Goal: Task Accomplishment & Management: Manage account settings

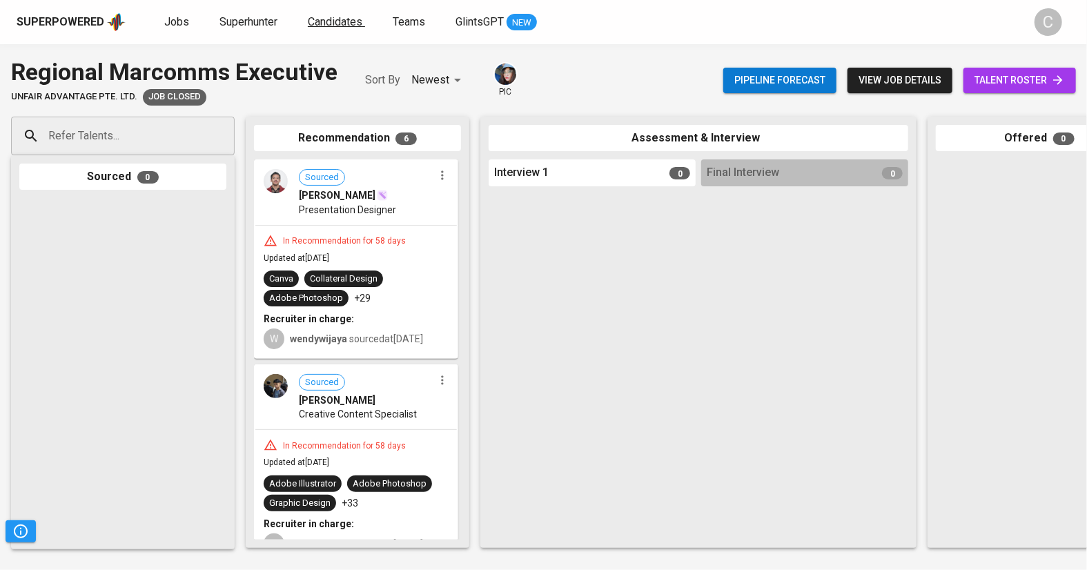
click at [334, 21] on span "Candidates" at bounding box center [335, 21] width 55 height 13
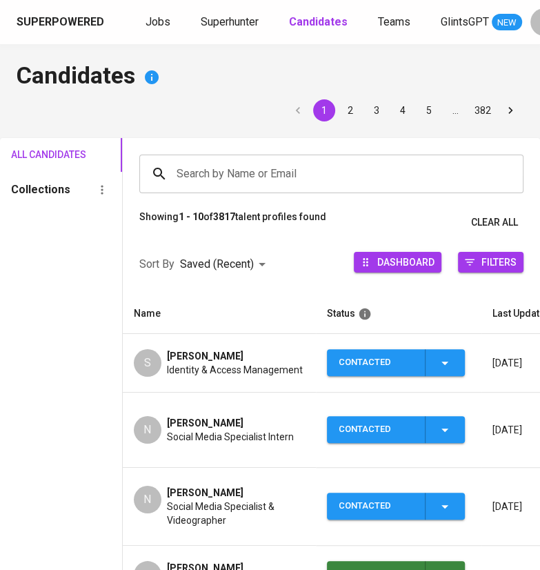
click at [218, 21] on span "Superhunter" at bounding box center [230, 21] width 58 height 13
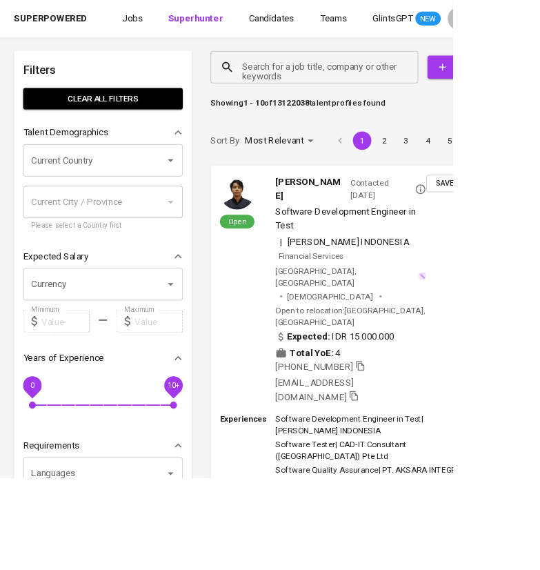
click at [329, 74] on input "Search for a job title, company or other keywords" at bounding box center [378, 80] width 187 height 26
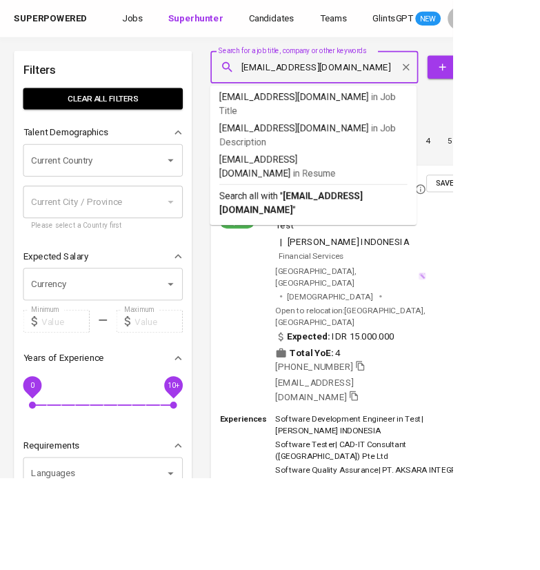
type input "garywahyudi.2001@gmail.com"
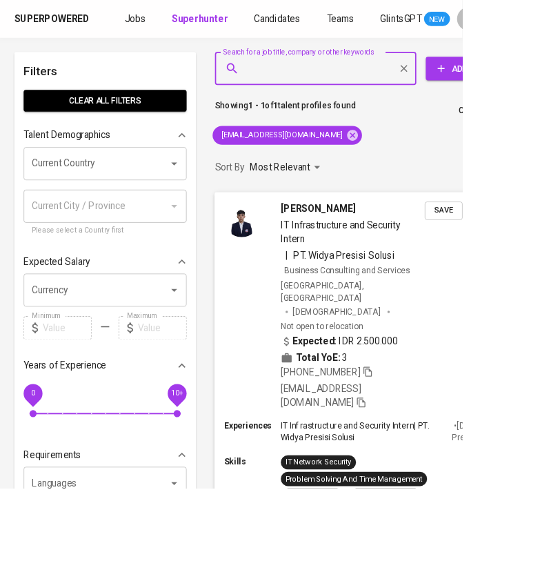
click at [521, 246] on span "Save" at bounding box center [518, 246] width 30 height 16
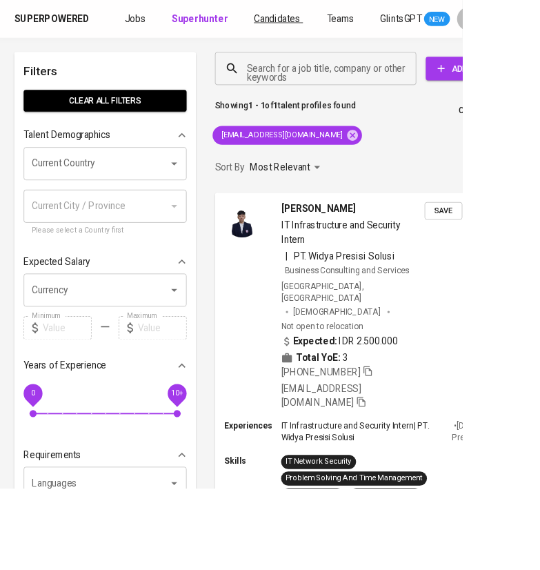
click at [333, 18] on span "Candidates" at bounding box center [324, 21] width 55 height 13
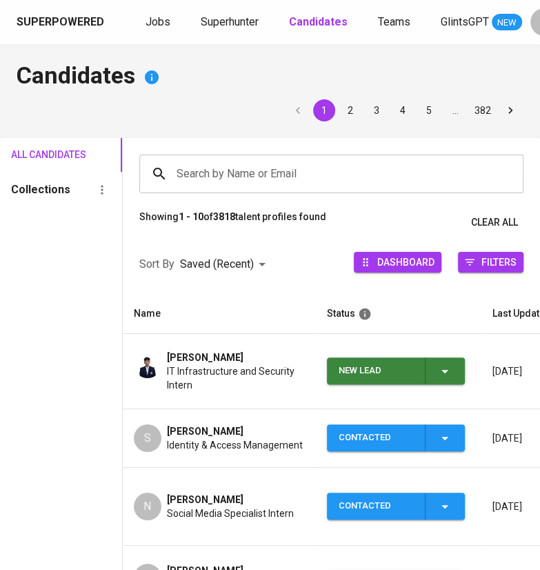
click at [463, 366] on button "New Lead" at bounding box center [396, 370] width 138 height 27
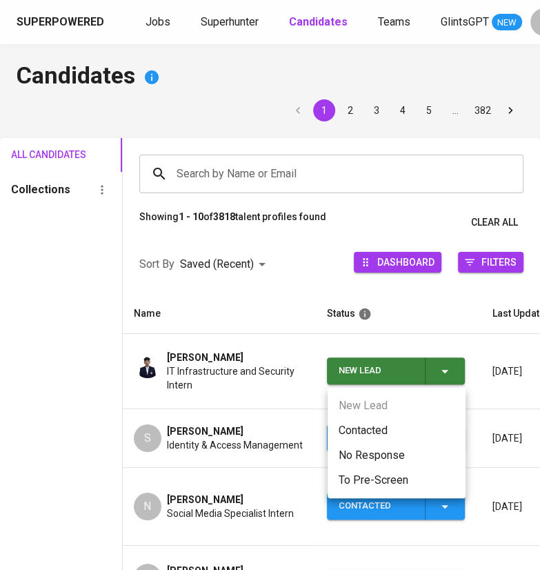
click at [369, 434] on li "Contacted" at bounding box center [397, 430] width 138 height 25
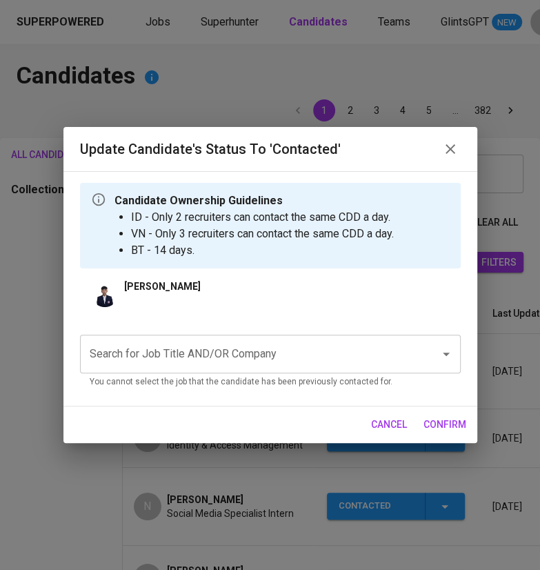
click at [215, 344] on input "Search for Job Title AND/OR Company" at bounding box center [251, 354] width 330 height 26
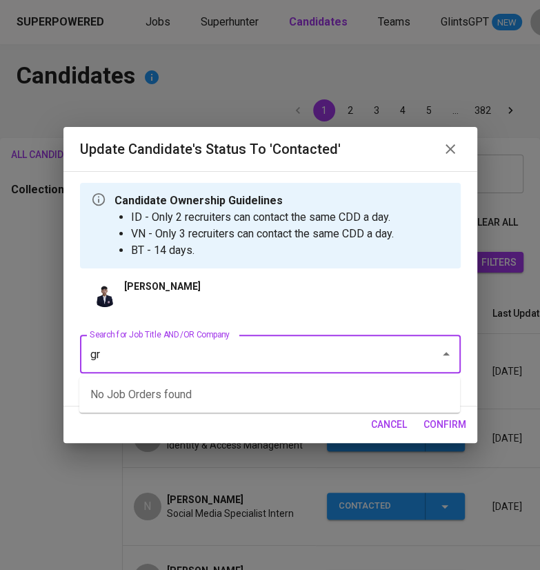
type input "g"
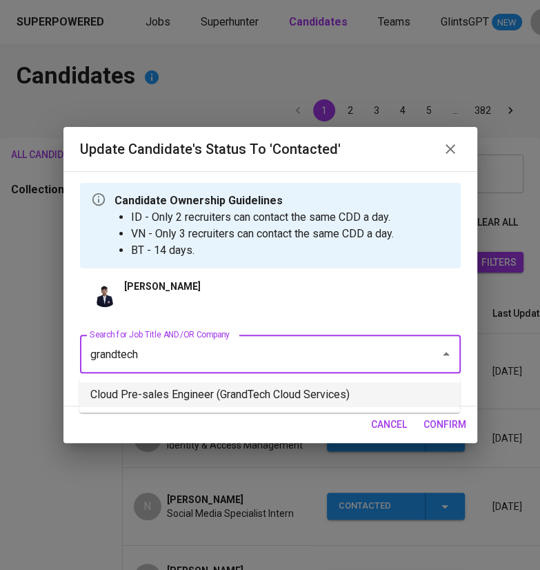
click at [194, 400] on li "Cloud Pre-sales Engineer (GrandTech Cloud Services)" at bounding box center [269, 394] width 381 height 25
type input "grandtech"
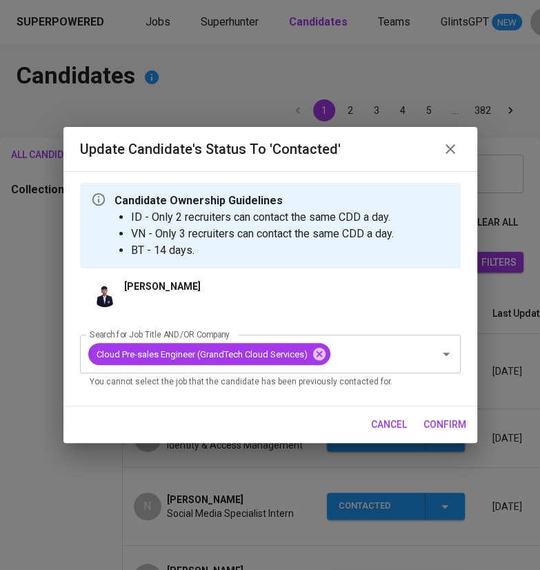
click at [445, 424] on span "confirm" at bounding box center [445, 424] width 43 height 17
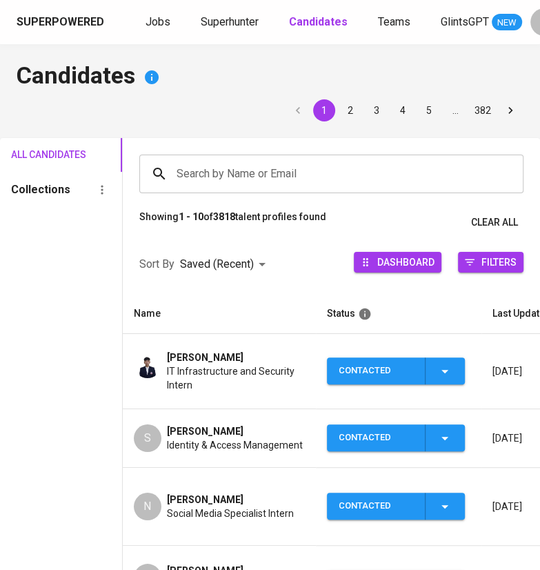
click at [222, 161] on input "Search by Name or Email" at bounding box center [335, 174] width 324 height 26
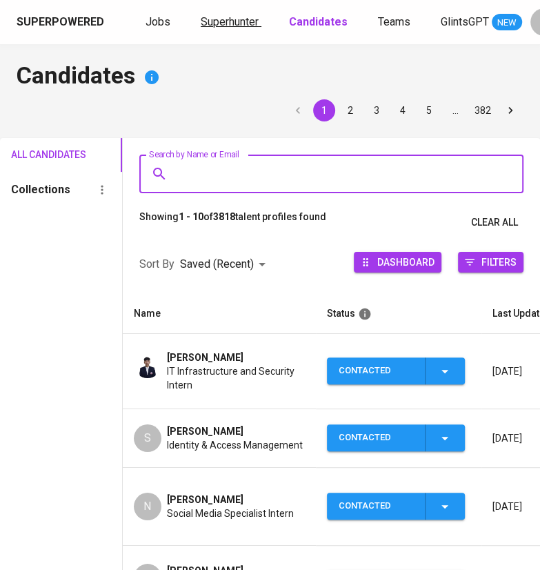
click at [235, 23] on span "Superhunter" at bounding box center [230, 21] width 58 height 13
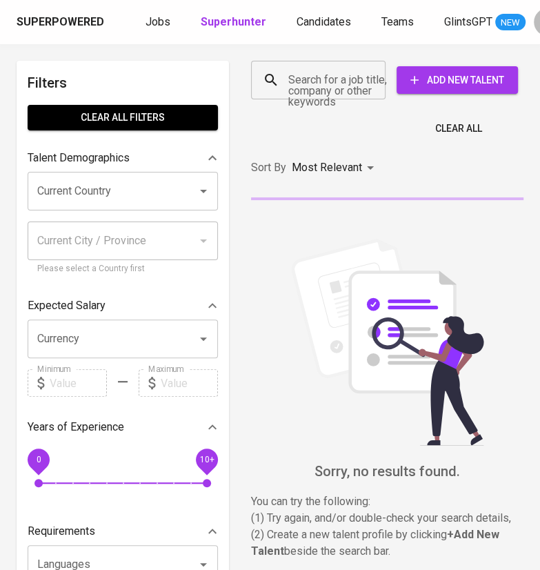
click at [295, 85] on input "Search for a job title, company or other keywords" at bounding box center [322, 80] width 74 height 26
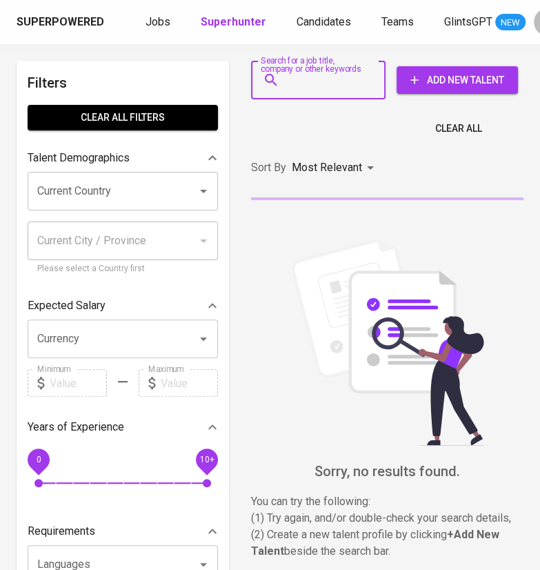
paste input "fazlavif@gmail.com"
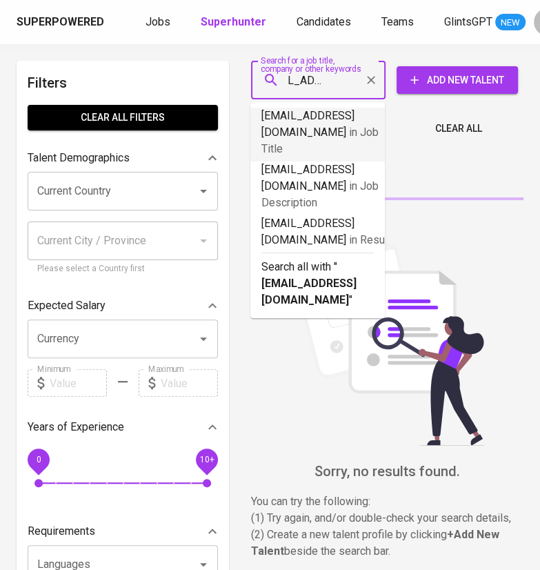
type input "fazlavif@gmail.com"
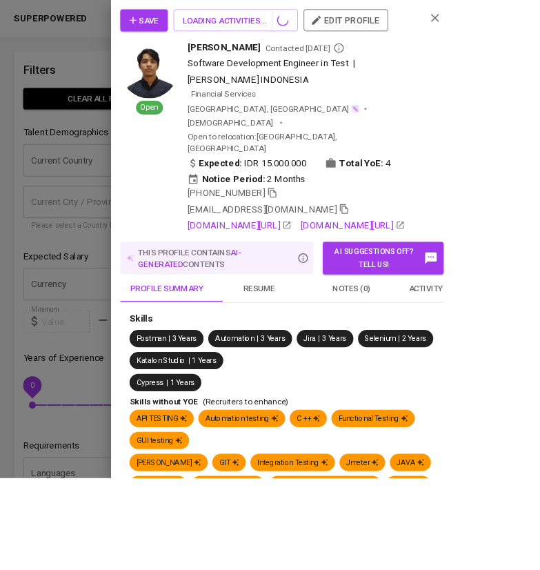
scroll to position [0, 0]
click at [92, 284] on div at bounding box center [270, 285] width 540 height 570
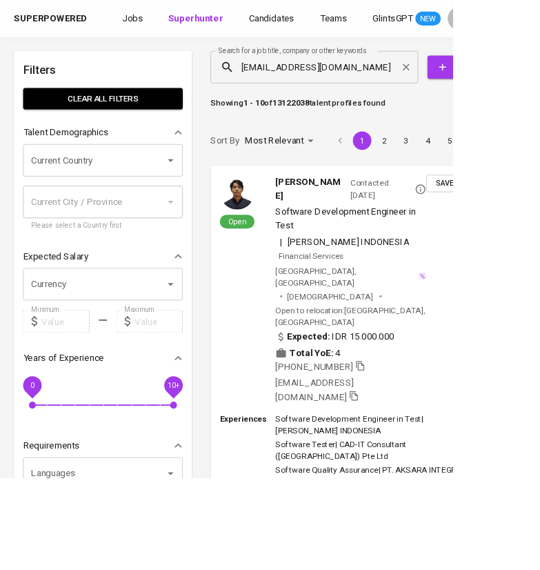
click at [403, 85] on input "fazlavif@gmail.com" at bounding box center [378, 80] width 187 height 26
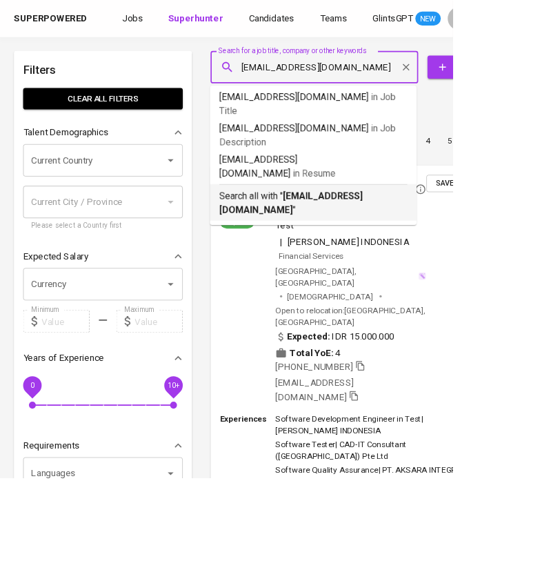
click at [364, 219] on div "Search all with " fazlavif@gmail.com "" at bounding box center [374, 238] width 224 height 39
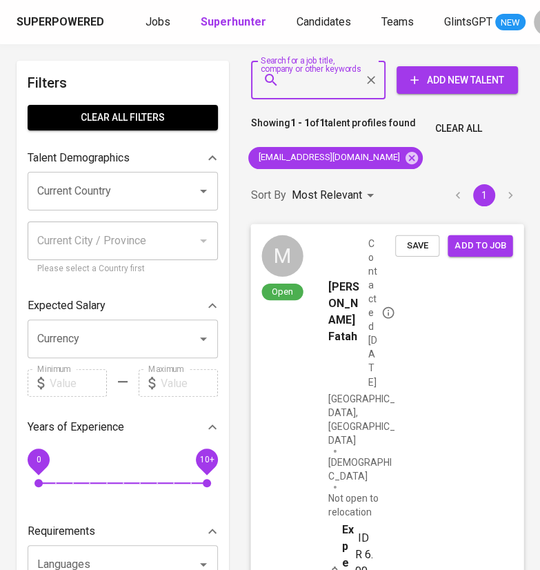
click at [411, 242] on span "Save" at bounding box center [417, 245] width 30 height 16
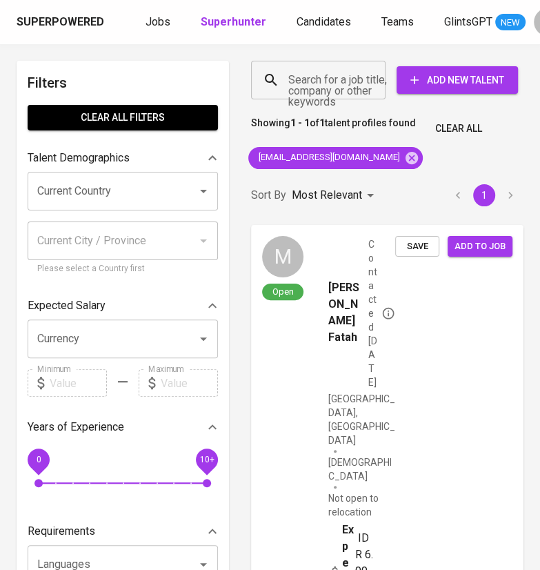
click at [406, 155] on icon at bounding box center [412, 157] width 12 height 12
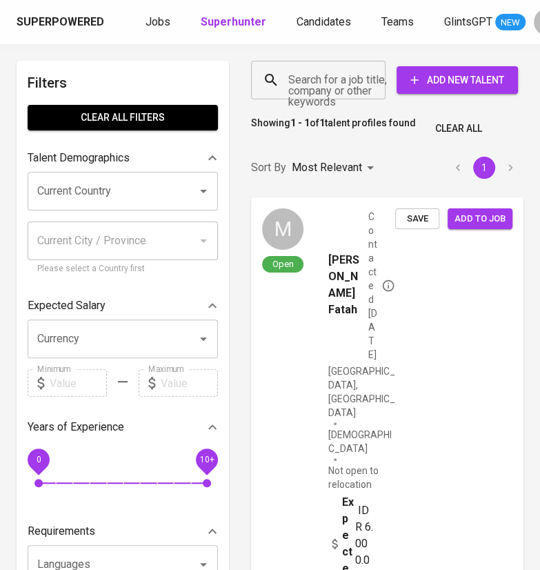
click at [366, 109] on div "Showing 1 - 1 of 1 talent profiles found Clear All" at bounding box center [387, 125] width 289 height 34
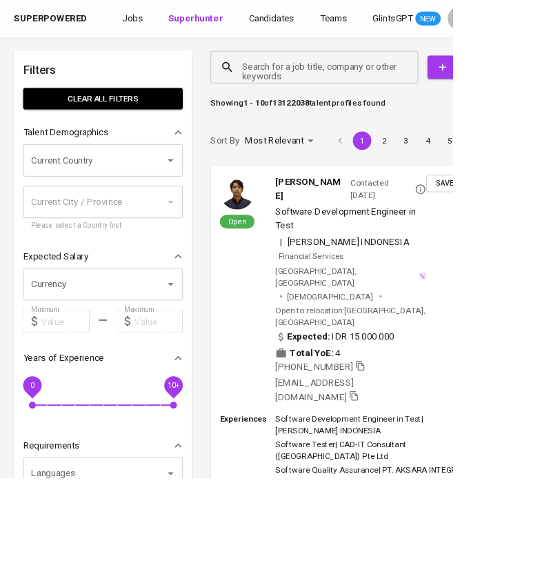
click at [396, 85] on input "Search for a job title, company or other keywords" at bounding box center [378, 80] width 187 height 26
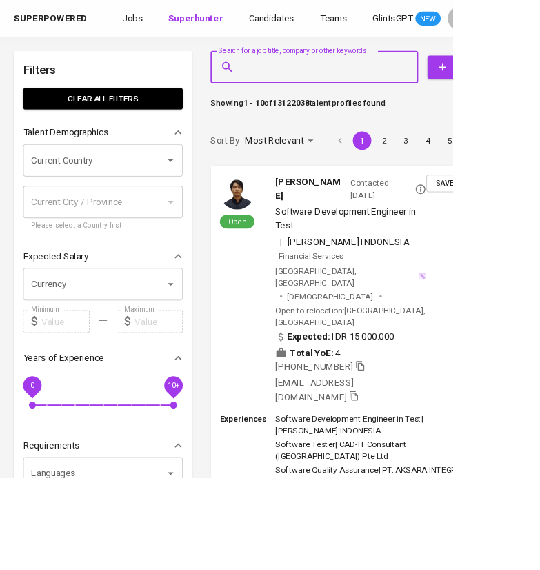
type input "[EMAIL_ADDRESS][DOMAIN_NAME]"
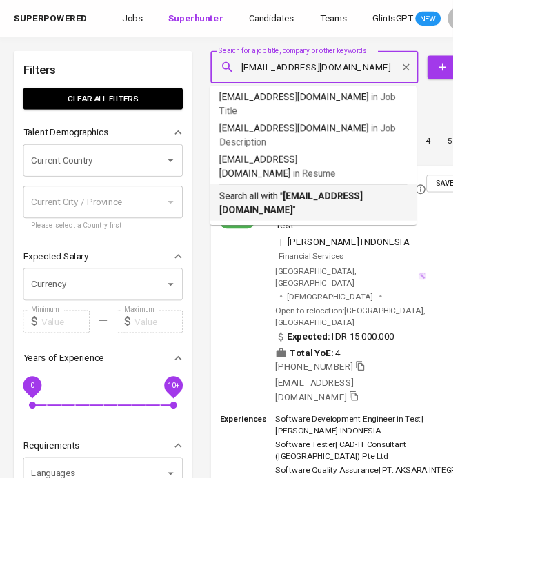
click at [390, 219] on div "Search all with " [EMAIL_ADDRESS][DOMAIN_NAME] "" at bounding box center [374, 238] width 224 height 39
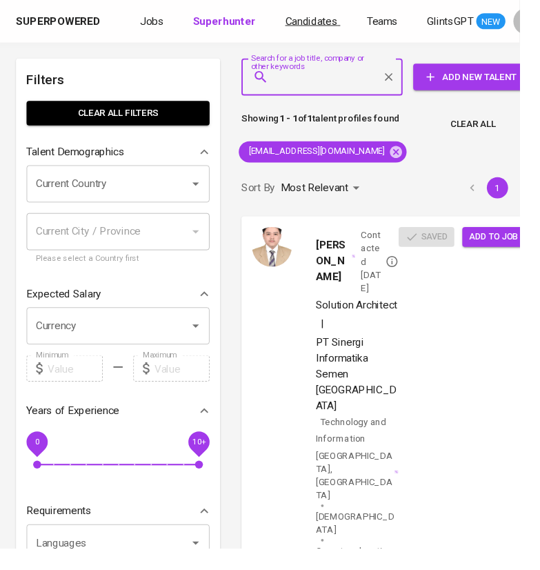
click at [308, 23] on span "Candidates" at bounding box center [324, 21] width 55 height 13
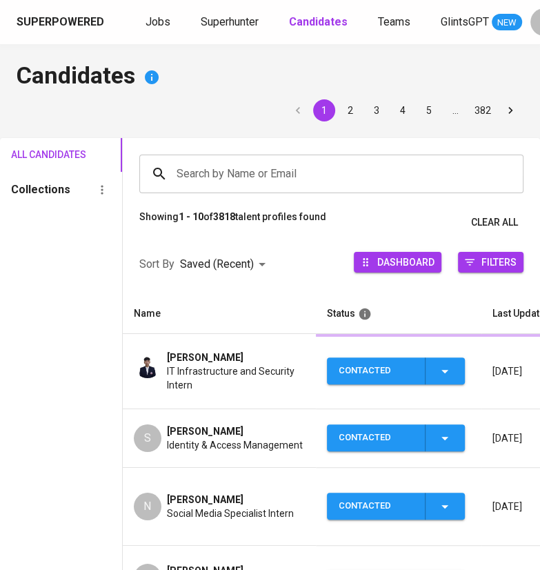
click at [295, 185] on input "Search by Name or Email" at bounding box center [335, 174] width 324 height 26
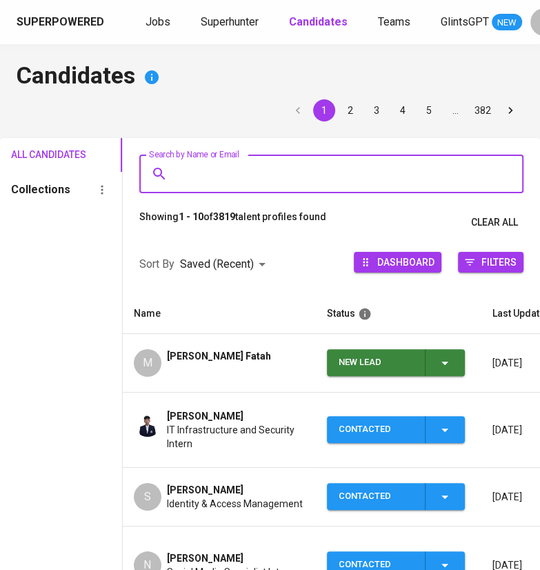
paste input "ekkychandra98@gmail.com"
type input "ekkychandra98@gmail.com"
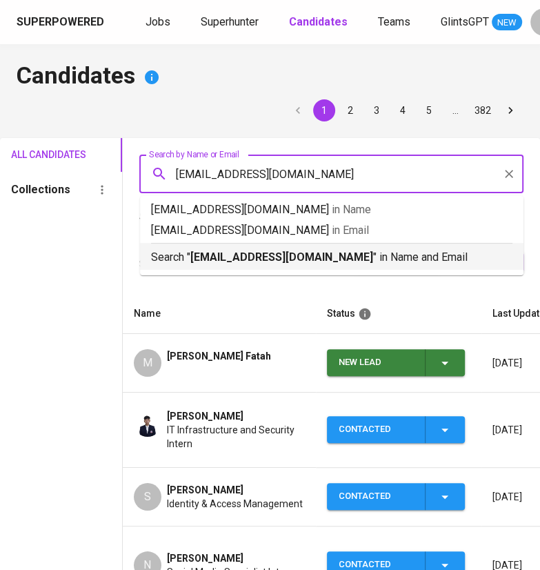
click at [281, 257] on b "ekkychandra98@gmail.com" at bounding box center [281, 257] width 183 height 13
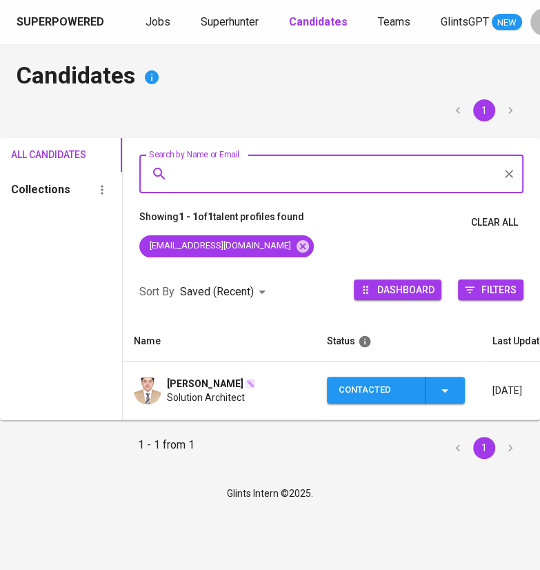
click at [230, 380] on span "Ekky Chandra Wibowo" at bounding box center [205, 384] width 77 height 14
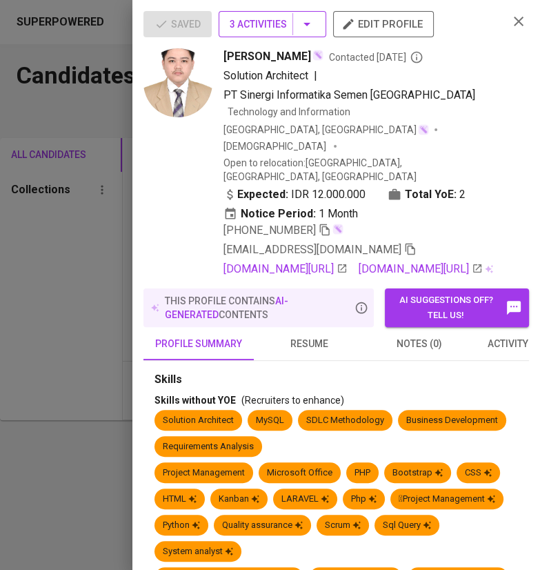
click at [297, 23] on span "3 Activities" at bounding box center [273, 24] width 86 height 17
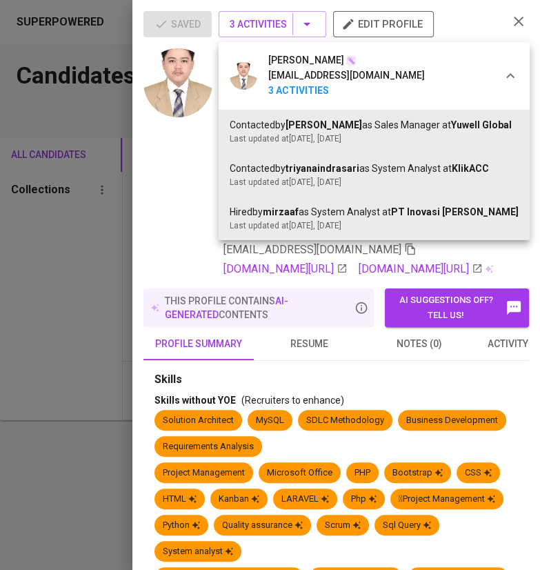
click at [121, 353] on div at bounding box center [270, 285] width 540 height 570
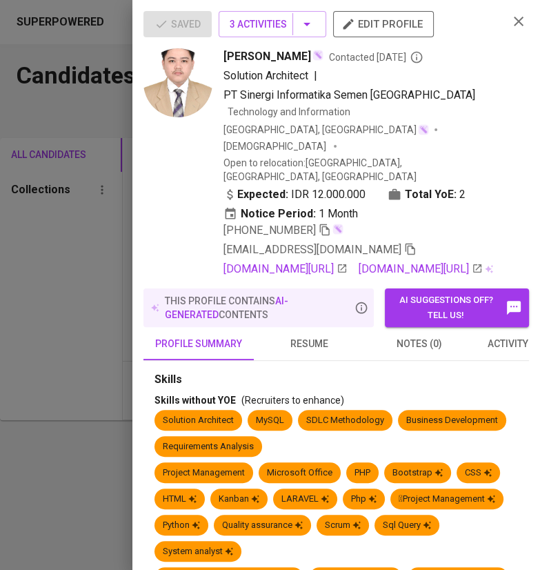
click at [121, 353] on div at bounding box center [270, 285] width 540 height 570
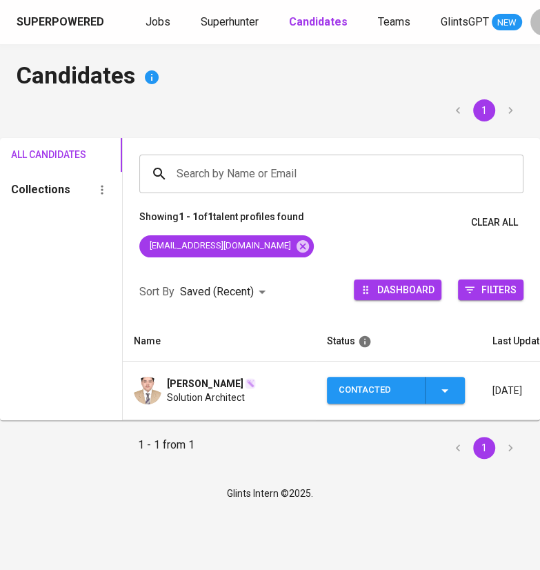
click at [442, 393] on icon "button" at bounding box center [445, 390] width 17 height 17
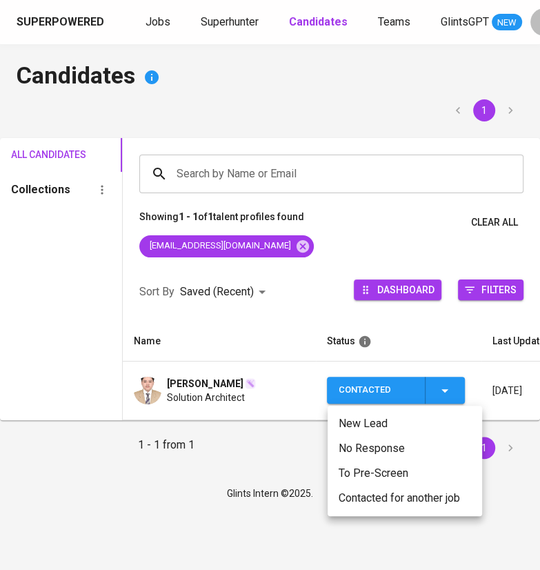
click at [378, 501] on li "Contacted for another job" at bounding box center [405, 498] width 155 height 25
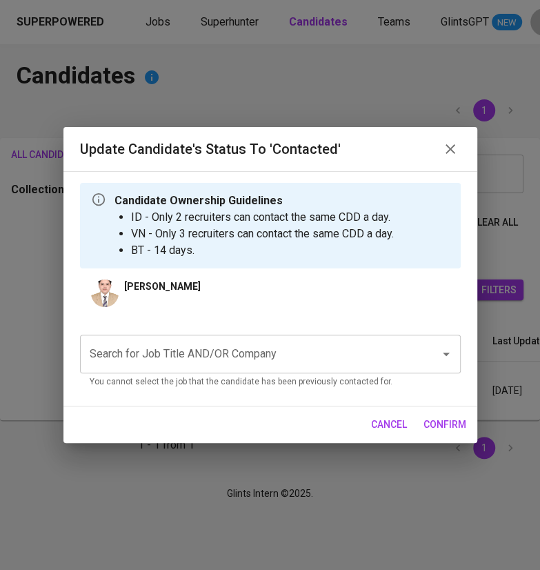
click at [291, 372] on div "Search for Job Title AND/OR Company" at bounding box center [270, 354] width 381 height 39
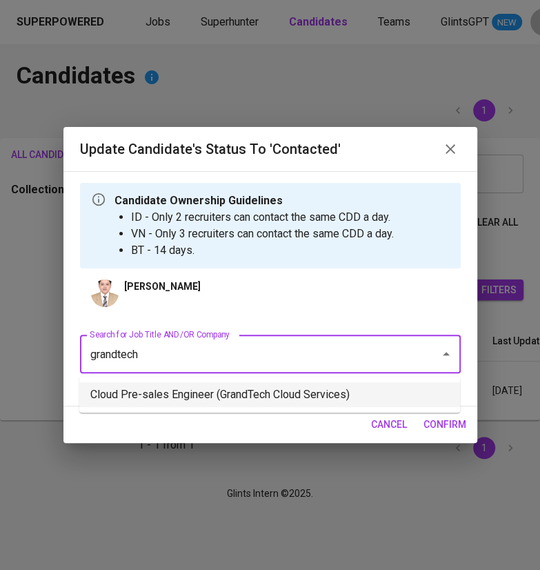
click at [268, 401] on li "Cloud Pre-sales Engineer (GrandTech Cloud Services)" at bounding box center [269, 394] width 381 height 25
type input "grandtech"
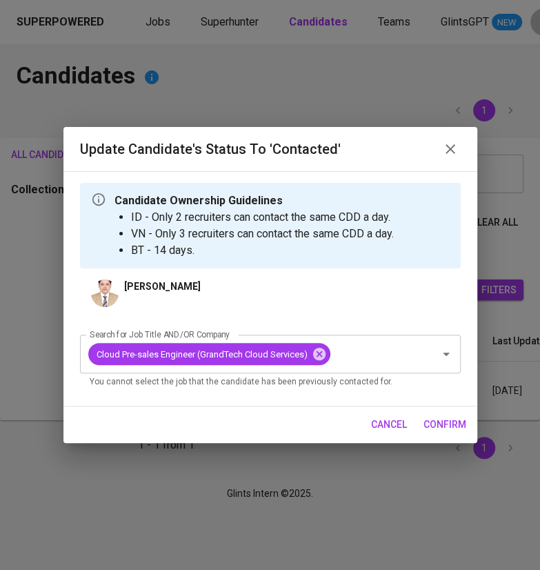
click at [433, 415] on button "confirm" at bounding box center [445, 425] width 54 height 26
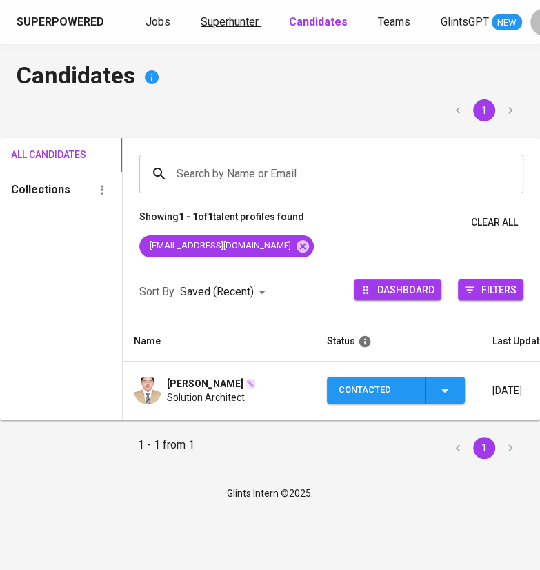
click at [215, 24] on span "Superhunter" at bounding box center [230, 21] width 58 height 13
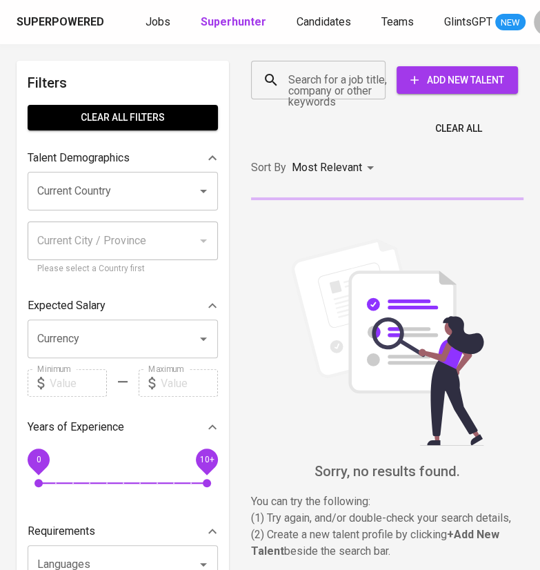
click at [295, 101] on div "Search for a job title, company or other keywords Search for a job title, compa…" at bounding box center [384, 80] width 273 height 44
click at [317, 75] on input "Search for a job title, company or other keywords" at bounding box center [322, 80] width 74 height 26
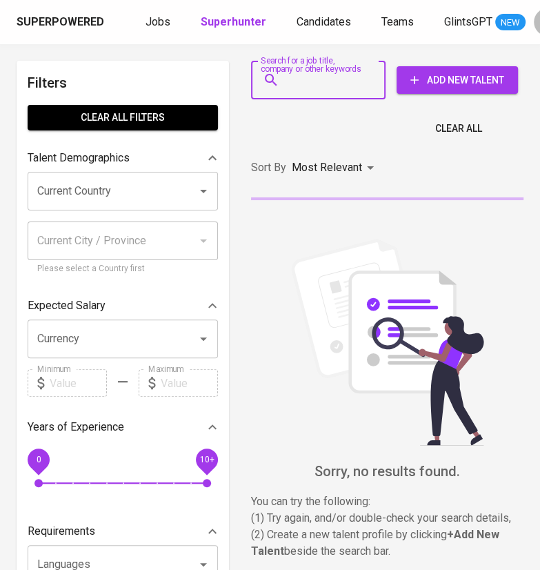
paste input "iqbalmhd1856@gmail.com"
type input "iqbalmhd1856@gmail.com"
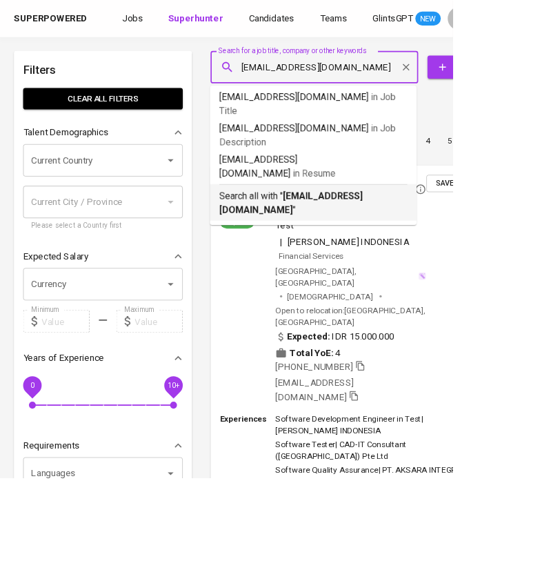
click at [354, 227] on b "iqbalmhd1856@gmail.com" at bounding box center [347, 242] width 171 height 30
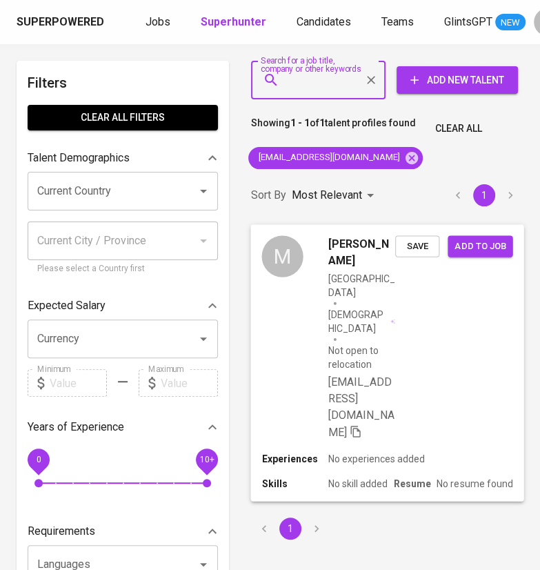
click at [427, 243] on span "Save" at bounding box center [417, 246] width 30 height 16
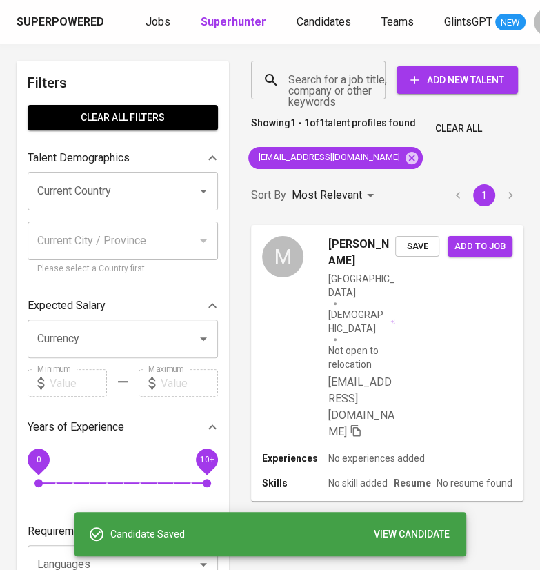
click at [317, 32] on div "Superpowered Jobs Superhunter Candidates Teams GlintsGPT NEW C" at bounding box center [270, 22] width 540 height 44
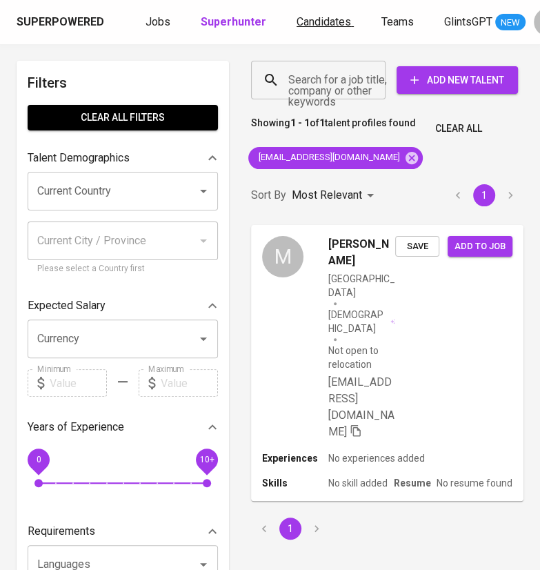
click at [323, 19] on span "Candidates" at bounding box center [324, 21] width 55 height 13
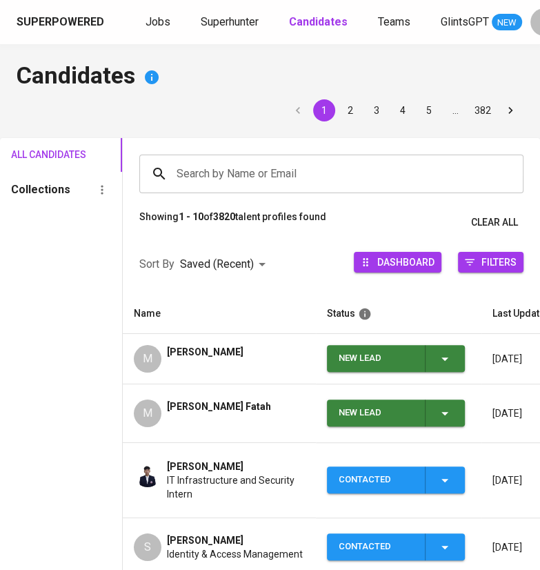
click at [452, 357] on icon "button" at bounding box center [445, 359] width 17 height 17
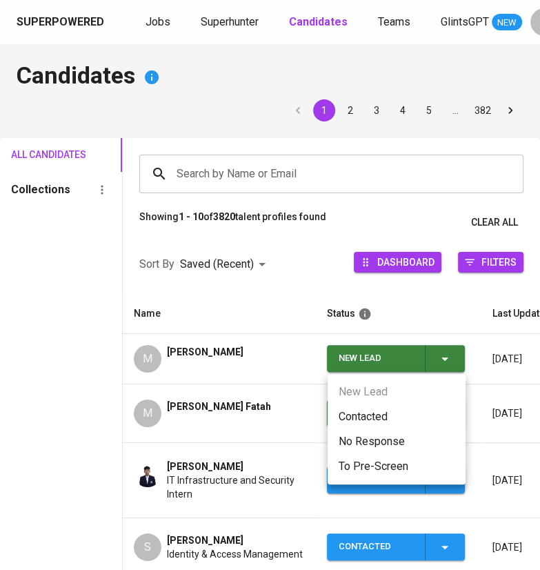
click at [383, 415] on li "Contacted" at bounding box center [397, 416] width 138 height 25
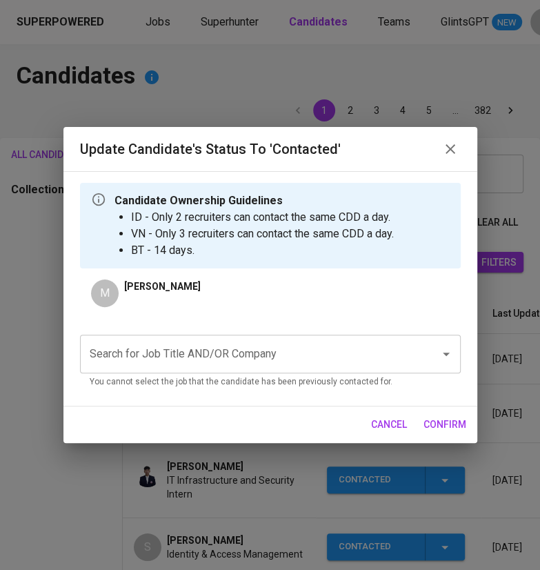
click at [268, 360] on input "Search for Job Title AND/OR Company" at bounding box center [251, 354] width 330 height 26
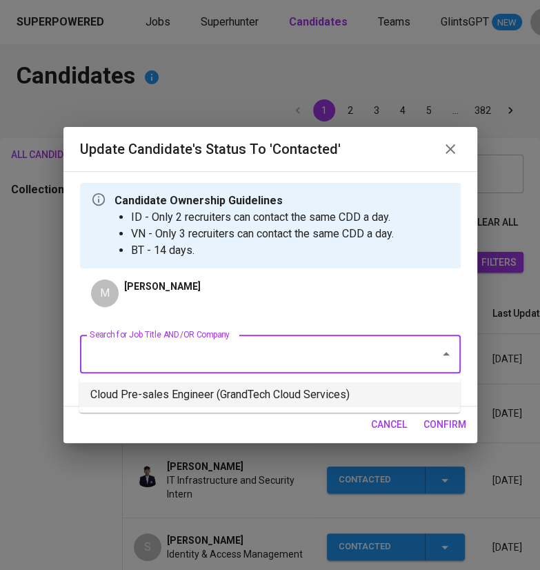
click at [249, 402] on li "Cloud Pre-sales Engineer (GrandTech Cloud Services)" at bounding box center [269, 394] width 381 height 25
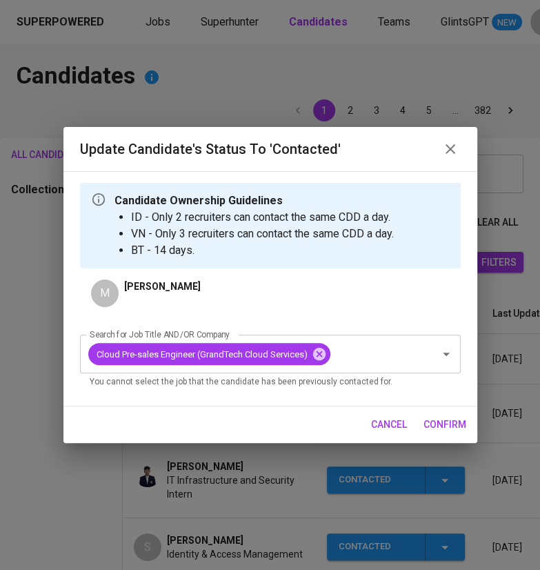
click at [442, 433] on button "confirm" at bounding box center [445, 425] width 54 height 26
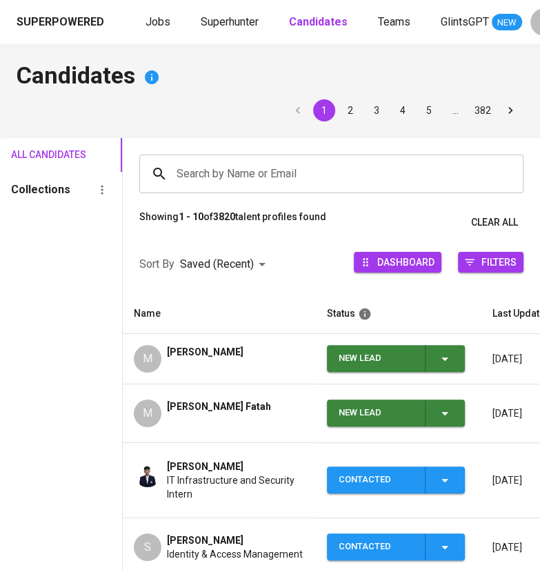
click at [451, 409] on icon "button" at bounding box center [445, 413] width 17 height 17
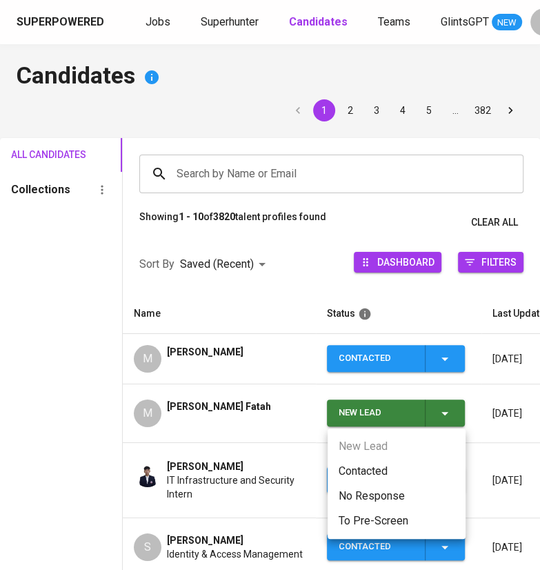
click at [361, 467] on li "Contacted" at bounding box center [397, 471] width 138 height 25
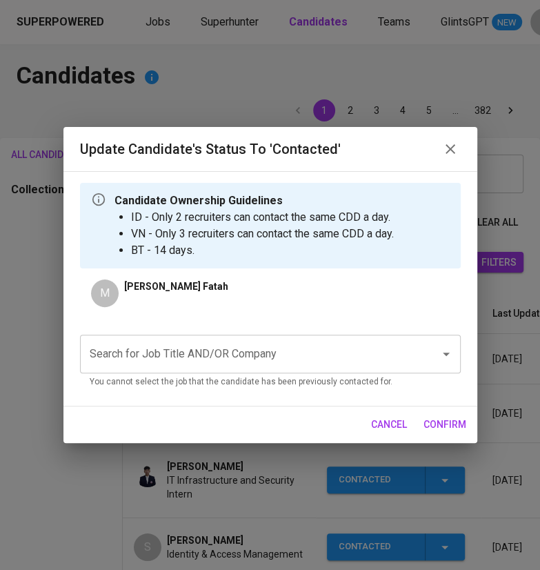
click at [349, 358] on input "Search for Job Title AND/OR Company" at bounding box center [251, 354] width 330 height 26
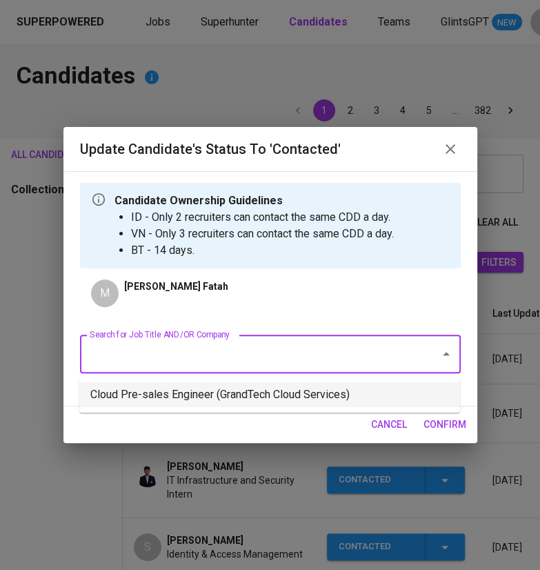
click at [317, 396] on li "Cloud Pre-sales Engineer (GrandTech Cloud Services)" at bounding box center [269, 394] width 381 height 25
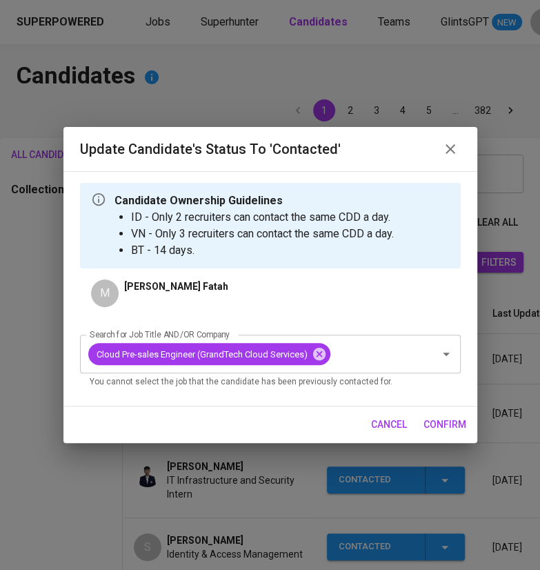
click at [447, 425] on span "confirm" at bounding box center [445, 424] width 43 height 17
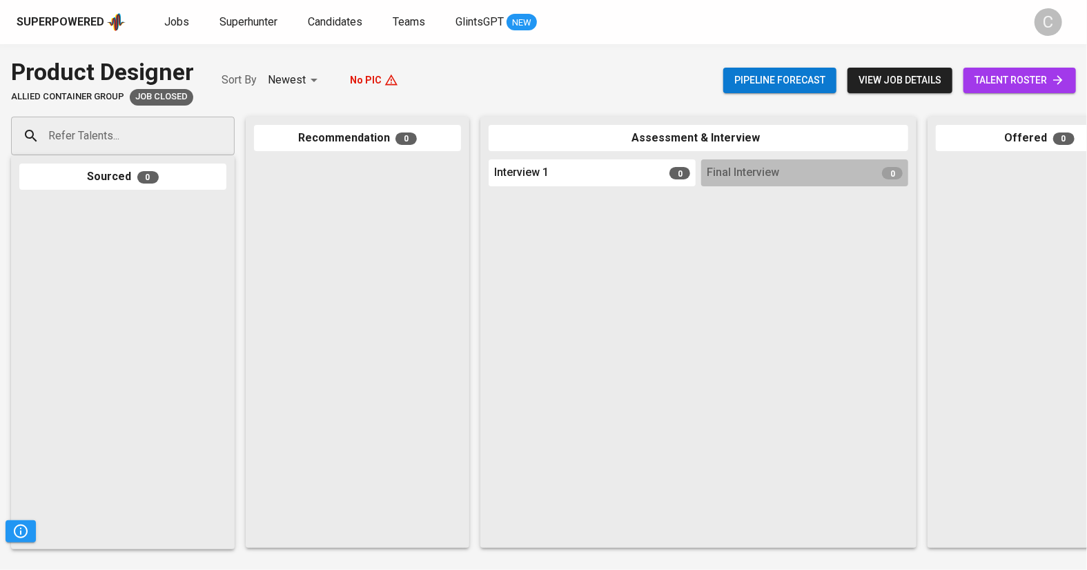
click at [999, 82] on span "talent roster" at bounding box center [1019, 80] width 90 height 17
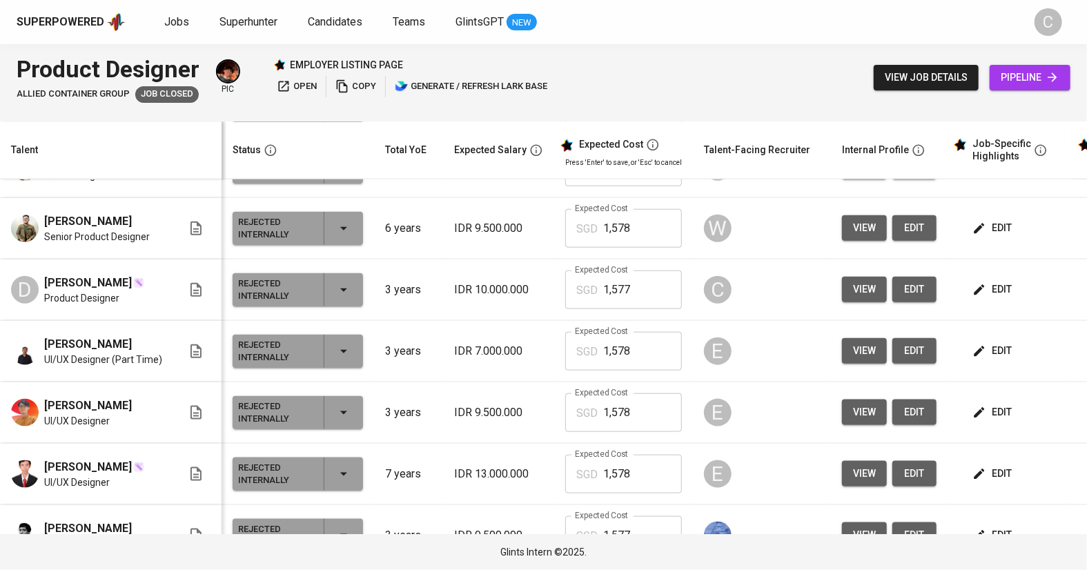
scroll to position [796, 0]
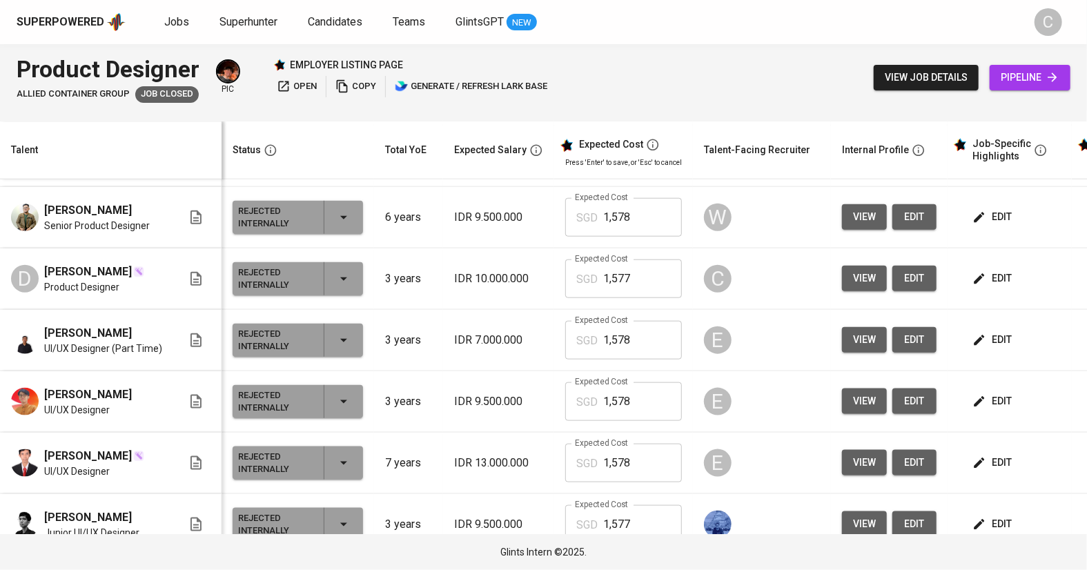
click at [859, 291] on button "view" at bounding box center [864, 279] width 45 height 26
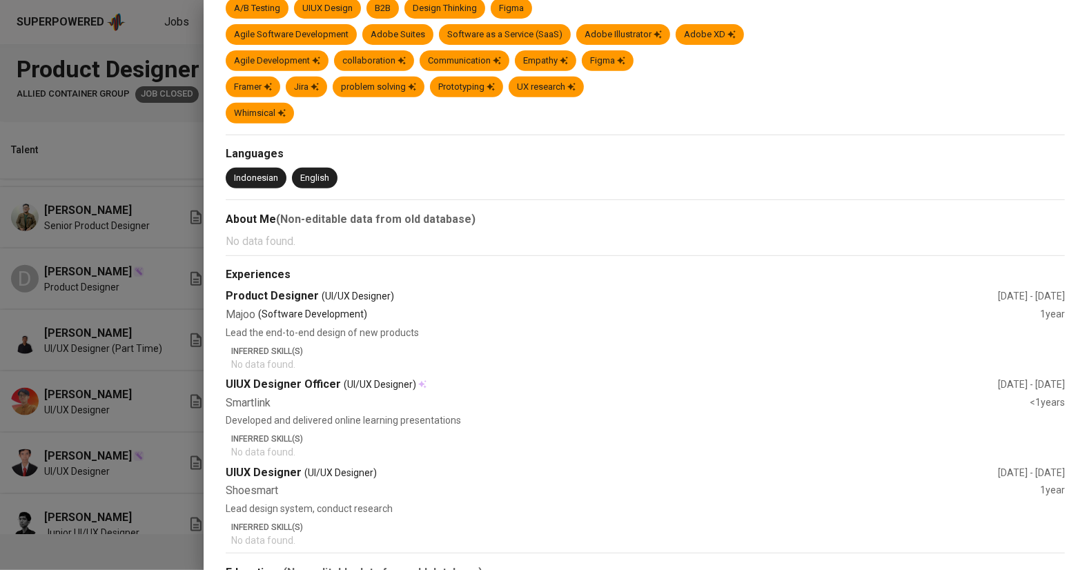
scroll to position [300, 0]
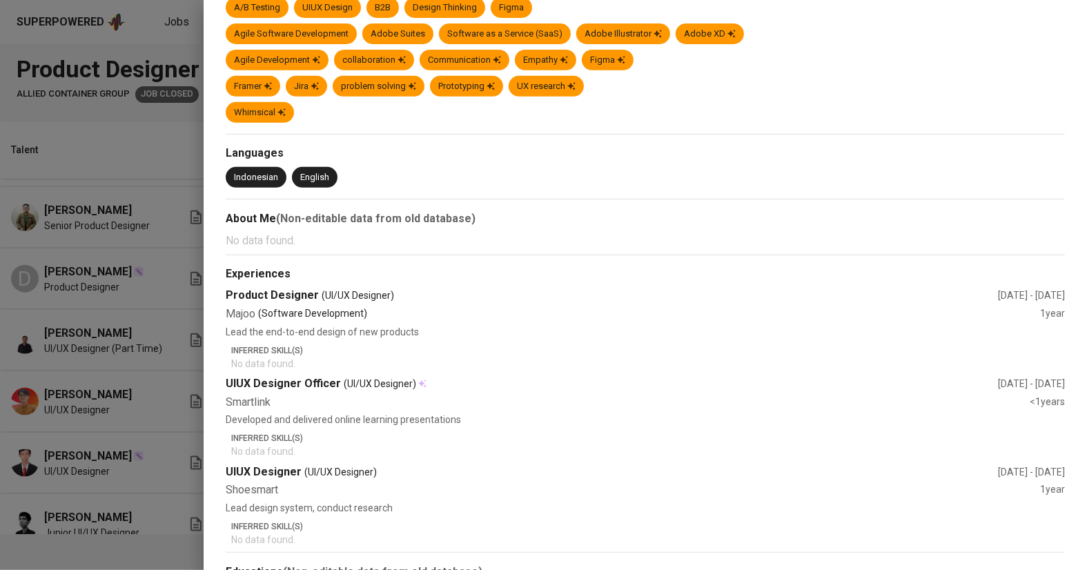
click at [63, 382] on div at bounding box center [543, 285] width 1087 height 570
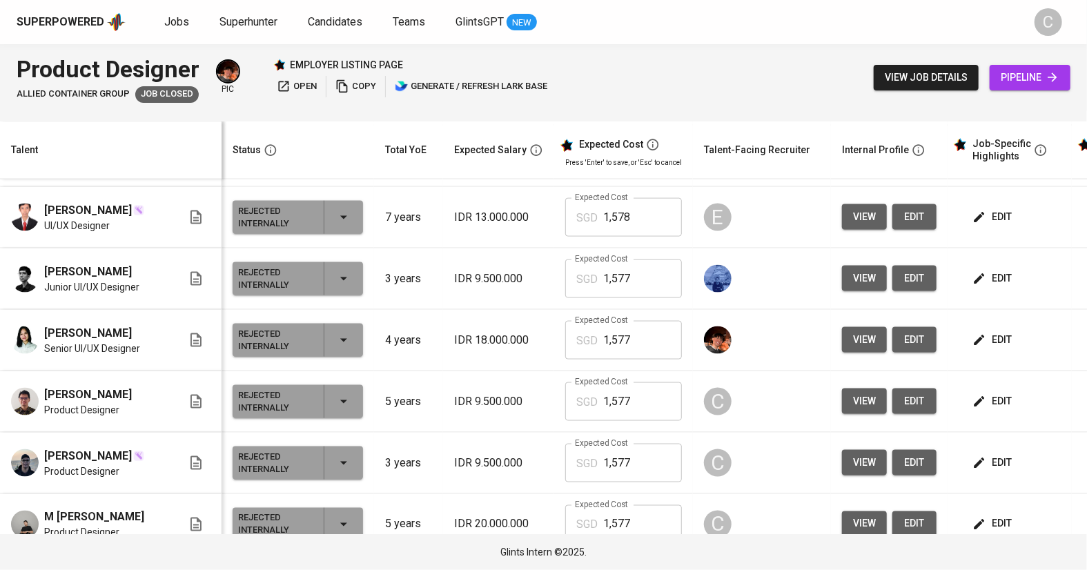
scroll to position [1044, 0]
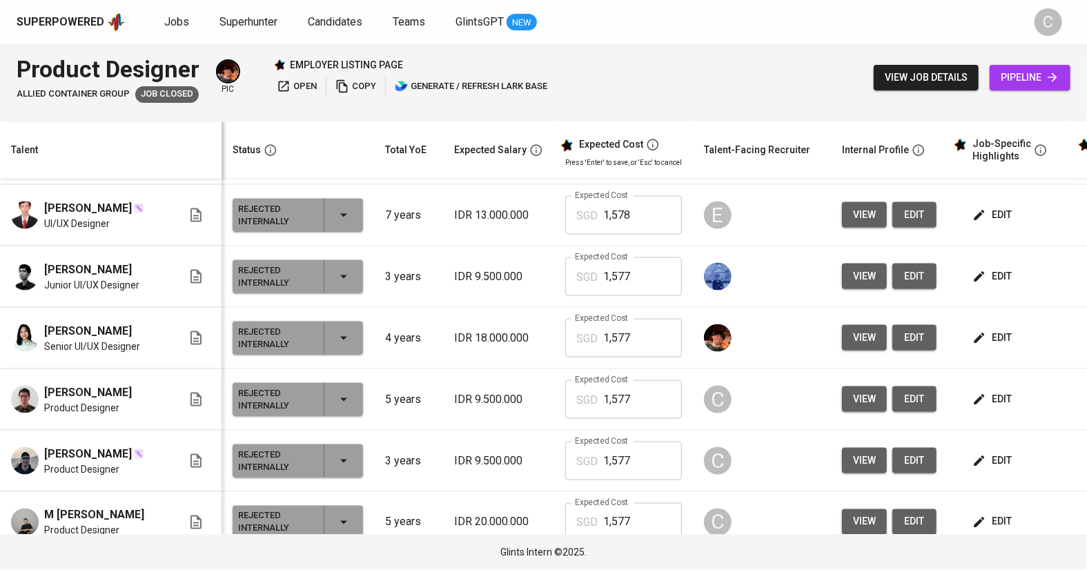
click at [853, 391] on span "view" at bounding box center [864, 399] width 23 height 17
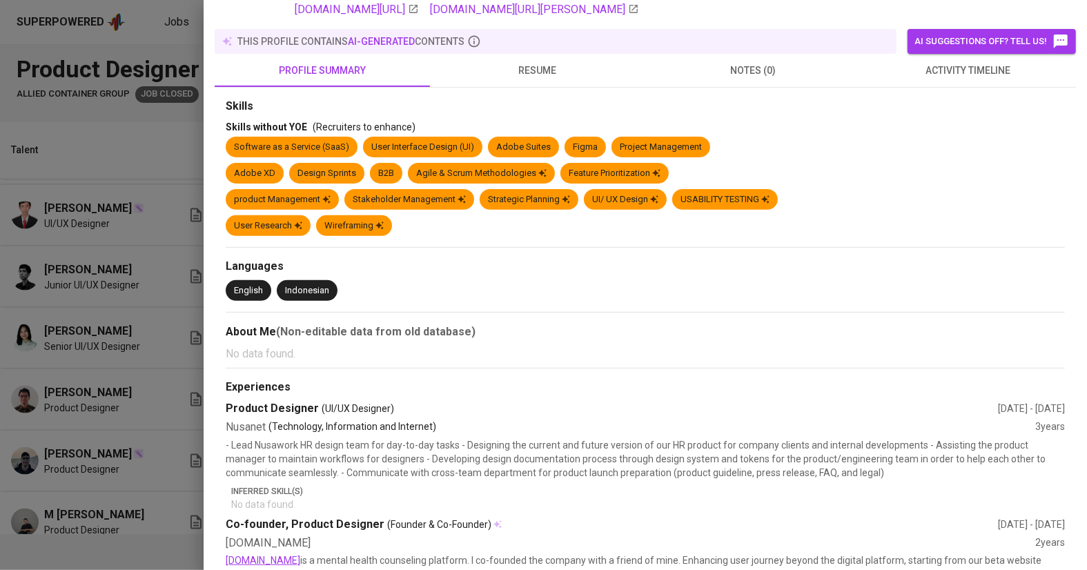
scroll to position [0, 0]
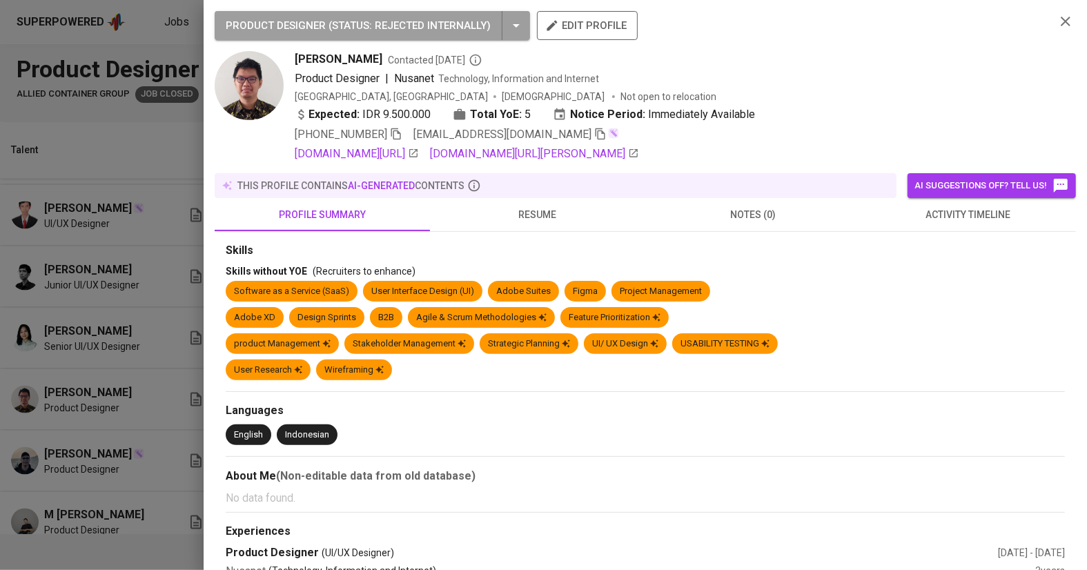
click at [86, 368] on div at bounding box center [543, 285] width 1087 height 570
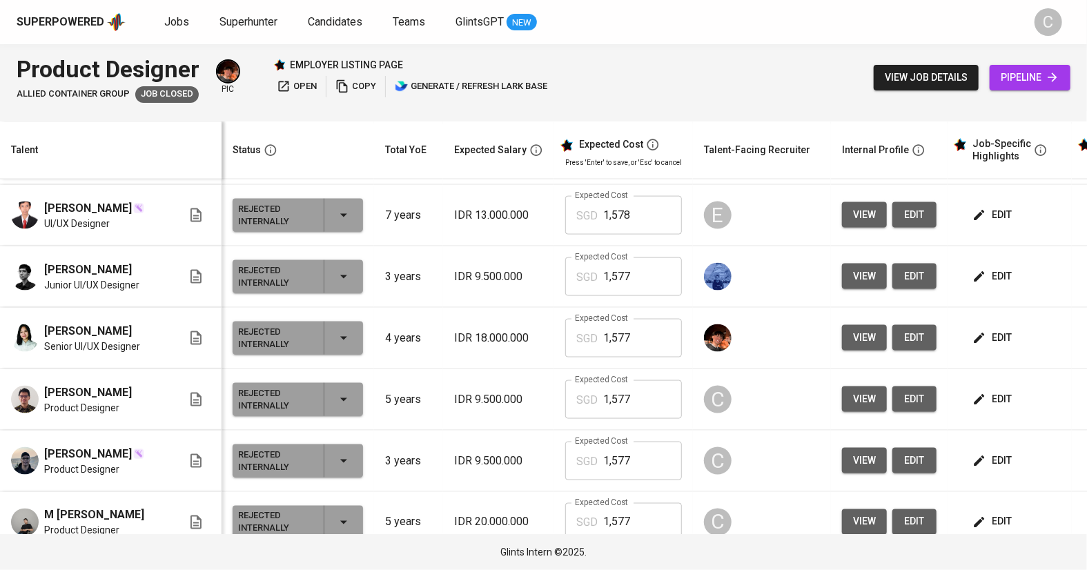
click at [853, 452] on span "view" at bounding box center [864, 460] width 23 height 17
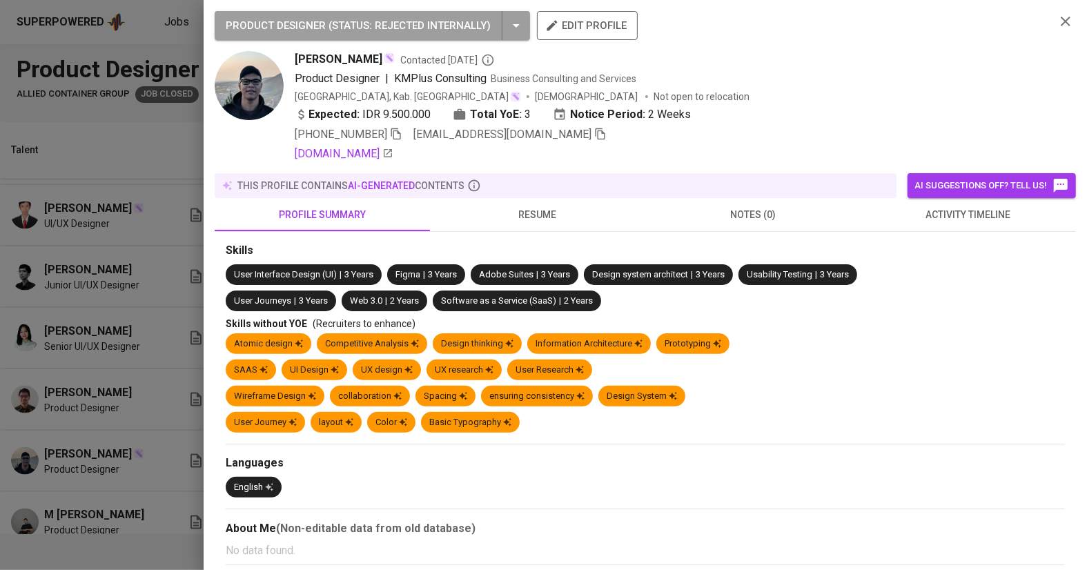
scroll to position [222, 0]
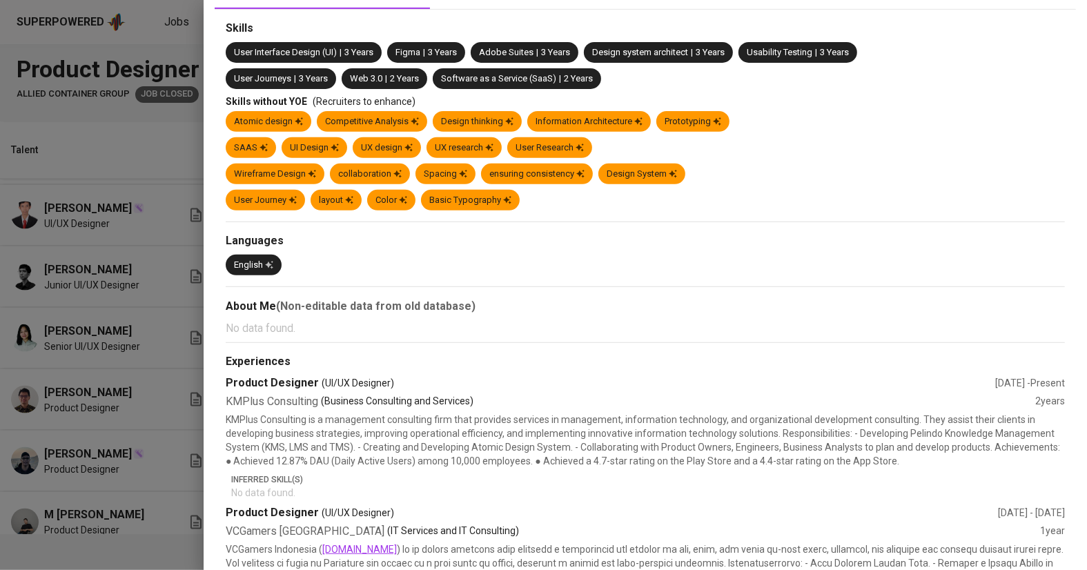
click at [109, 406] on div at bounding box center [543, 285] width 1087 height 570
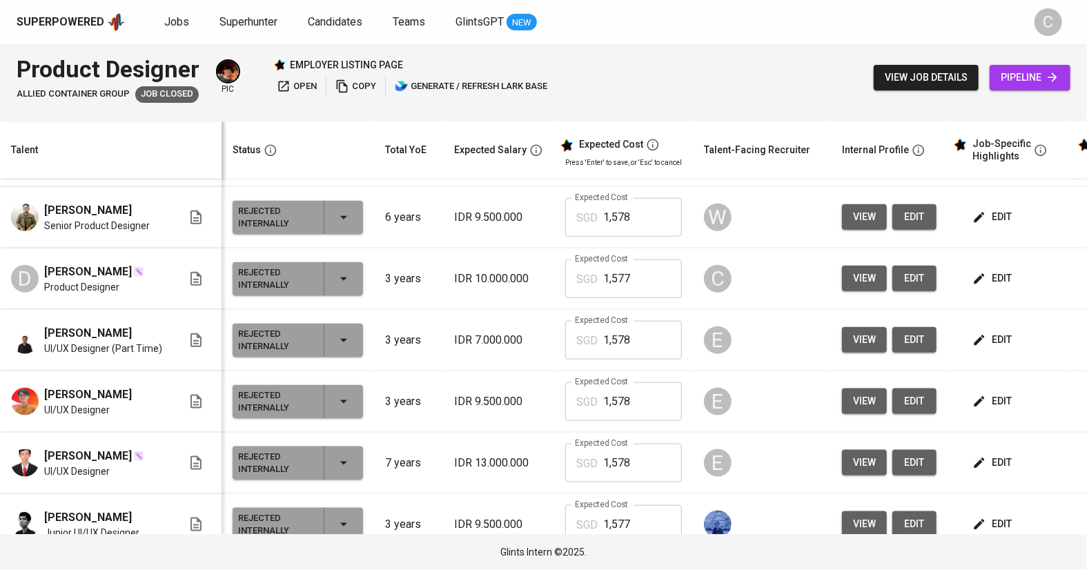
scroll to position [793, 0]
